Goal: Check status

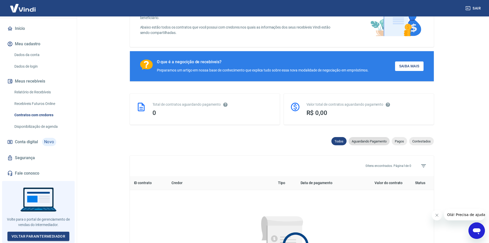
scroll to position [180, 0]
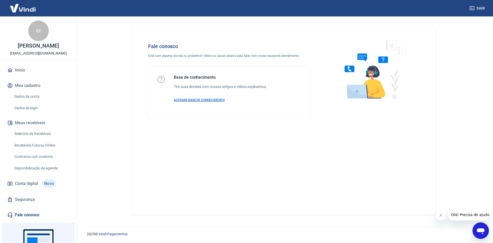
click at [208, 101] on span "ACESSAR BASE DE CONHECIMENTO" at bounding box center [199, 100] width 51 height 4
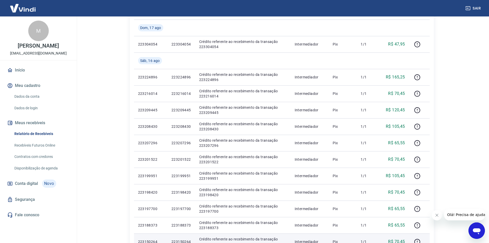
scroll to position [325, 0]
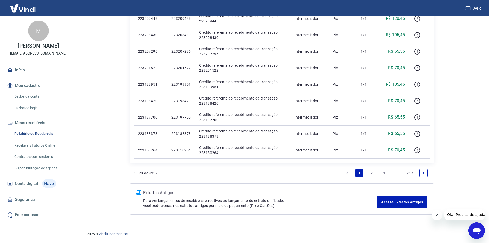
click at [371, 170] on link "2" at bounding box center [372, 173] width 8 height 8
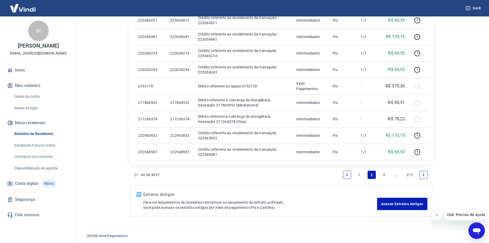
scroll to position [308, 0]
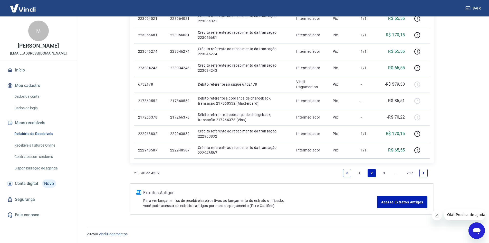
click at [359, 170] on link "1" at bounding box center [359, 173] width 8 height 8
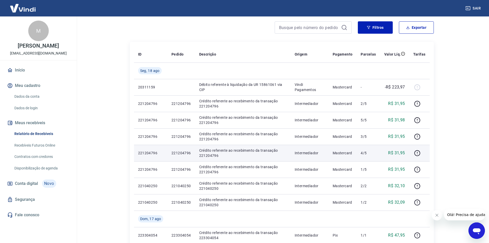
scroll to position [68, 0]
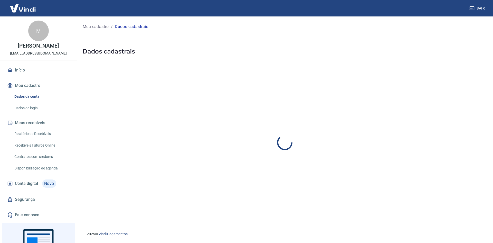
select select "MG"
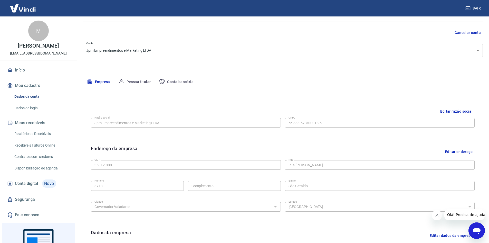
scroll to position [25, 0]
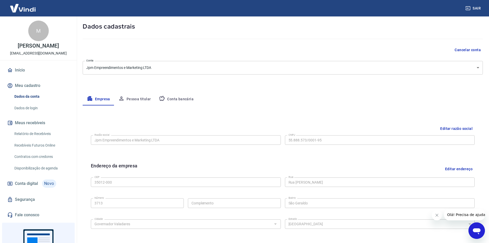
click at [32, 187] on span "Conta digital" at bounding box center [26, 183] width 23 height 7
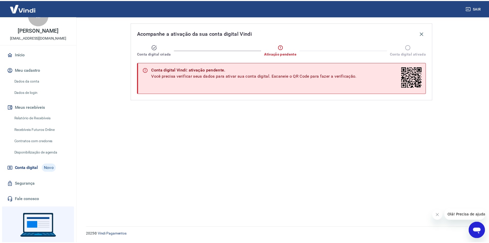
scroll to position [45, 0]
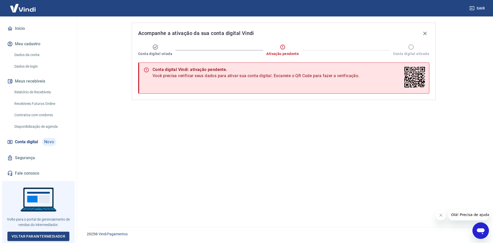
click at [37, 56] on link "Dados da conta" at bounding box center [41, 55] width 58 height 11
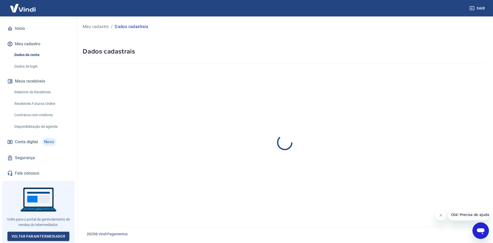
select select "MG"
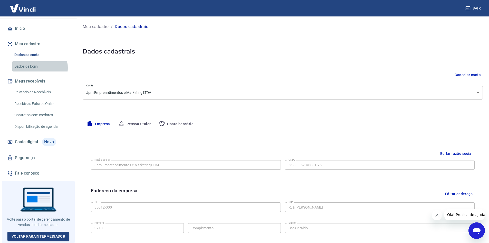
click at [38, 69] on link "Dados de login" at bounding box center [41, 66] width 58 height 11
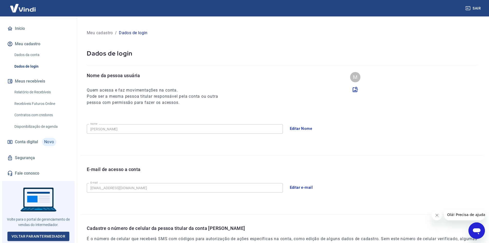
click at [36, 94] on link "Relatório de Recebíveis" at bounding box center [41, 92] width 58 height 11
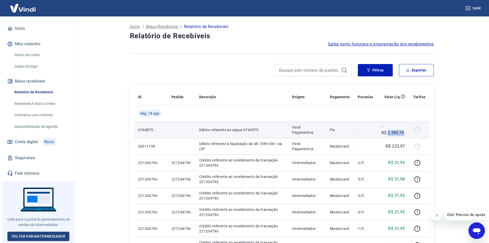
drag, startPoint x: 388, startPoint y: 131, endPoint x: 405, endPoint y: 132, distance: 17.5
click at [405, 132] on p "-R$ 2.389,70" at bounding box center [394, 130] width 24 height 12
click at [395, 133] on p "-R$ 2.389,70" at bounding box center [394, 130] width 24 height 12
drag, startPoint x: 389, startPoint y: 131, endPoint x: 406, endPoint y: 131, distance: 17.2
click at [406, 131] on td "-R$ 2.389,70" at bounding box center [393, 129] width 32 height 16
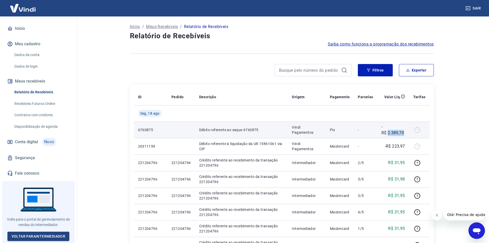
click at [394, 134] on p "-R$ 2.389,70" at bounding box center [394, 130] width 24 height 12
drag, startPoint x: 389, startPoint y: 132, endPoint x: 404, endPoint y: 132, distance: 15.4
click at [404, 132] on p "-R$ 2.389,70" at bounding box center [394, 130] width 24 height 12
click at [396, 132] on p "-R$ 2.389,70" at bounding box center [394, 130] width 24 height 12
drag, startPoint x: 389, startPoint y: 132, endPoint x: 404, endPoint y: 132, distance: 14.9
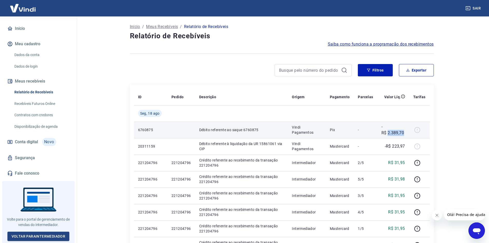
click at [404, 132] on p "-R$ 2.389,70" at bounding box center [394, 130] width 24 height 12
click at [394, 133] on p "-R$ 2.389,70" at bounding box center [394, 130] width 24 height 12
drag, startPoint x: 388, startPoint y: 132, endPoint x: 404, endPoint y: 132, distance: 15.9
click at [404, 132] on p "-R$ 2.389,70" at bounding box center [394, 130] width 24 height 12
